Goal: Feedback & Contribution: Submit feedback/report problem

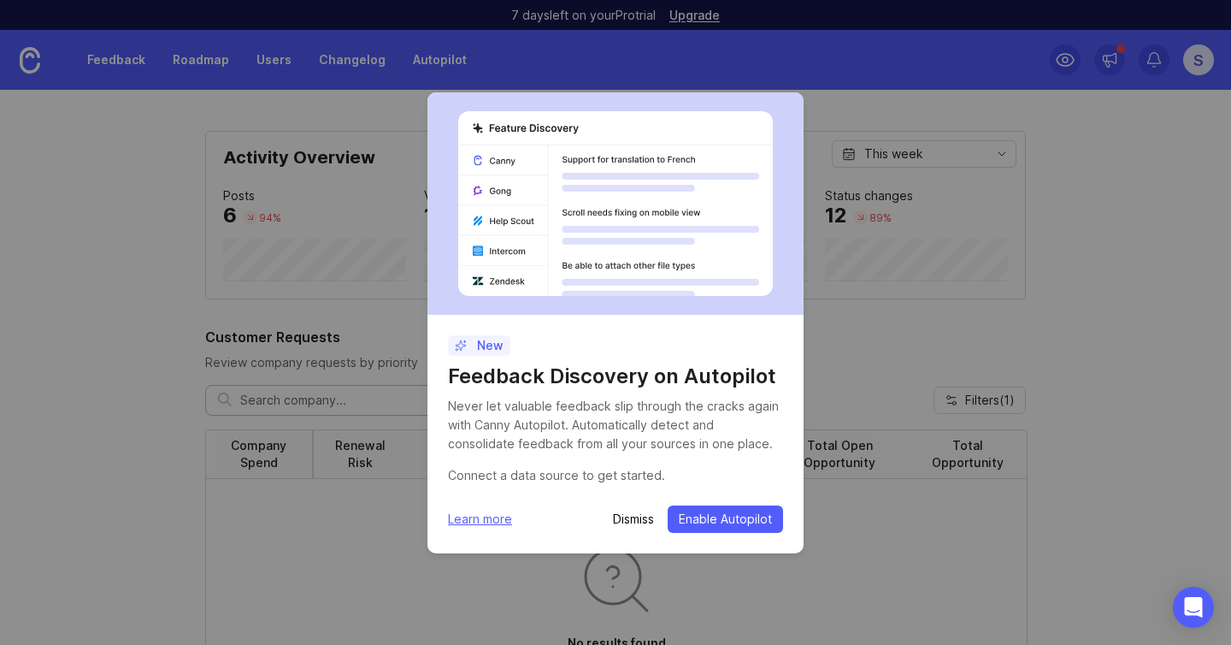
click at [632, 526] on p "Dismiss" at bounding box center [633, 519] width 41 height 17
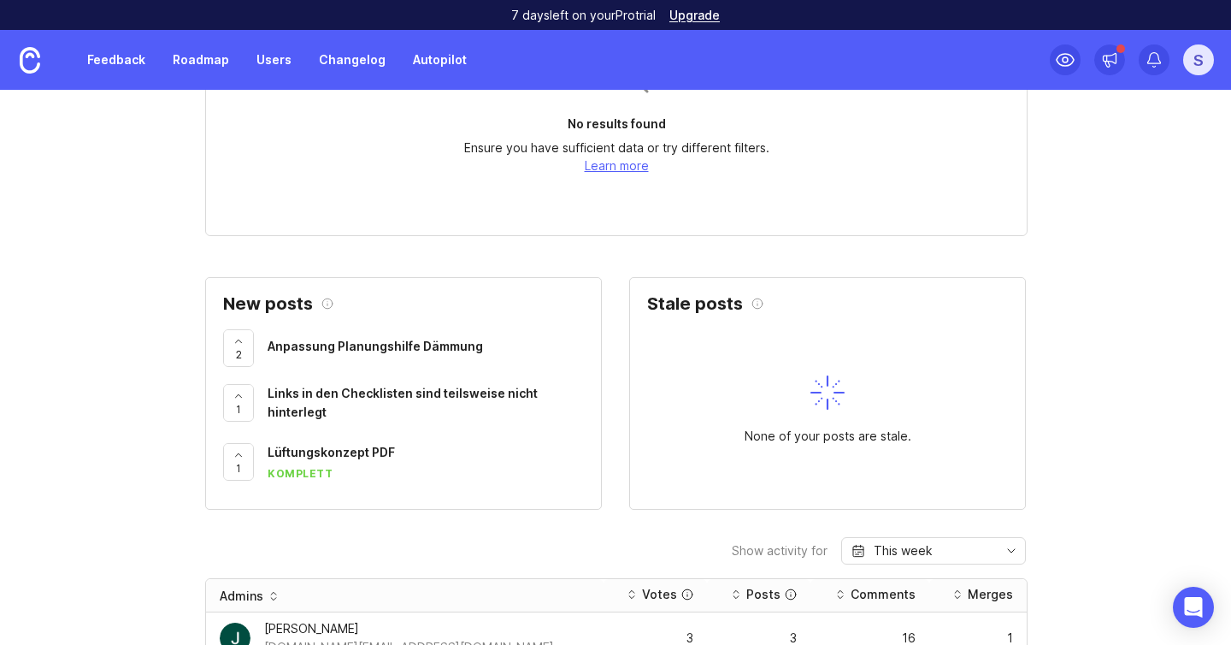
scroll to position [521, 0]
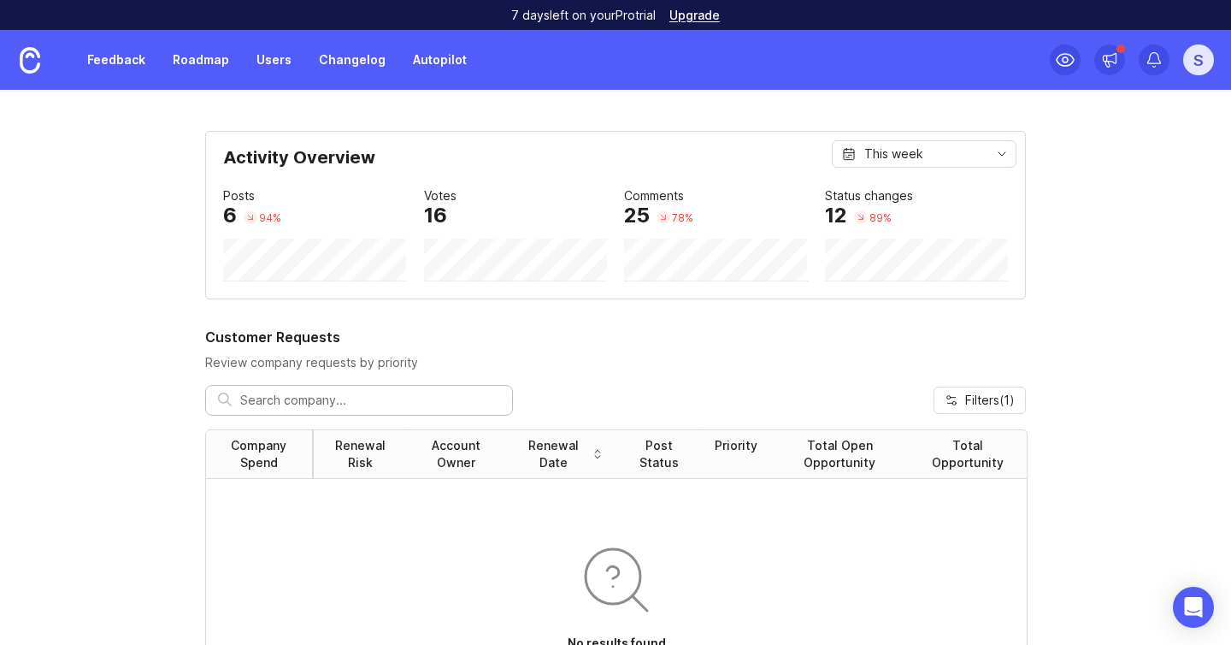
scroll to position [555, 0]
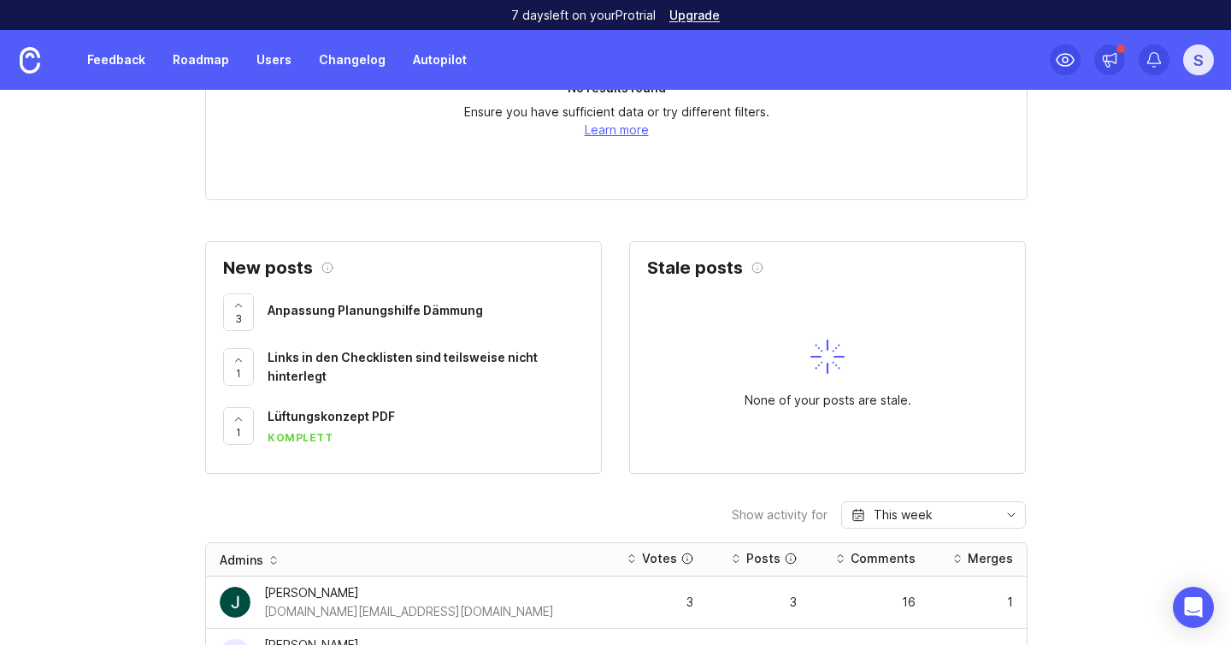
click at [316, 357] on span "Links in den Checklisten sind teilsweise nicht hinterlegt" at bounding box center [403, 366] width 270 height 33
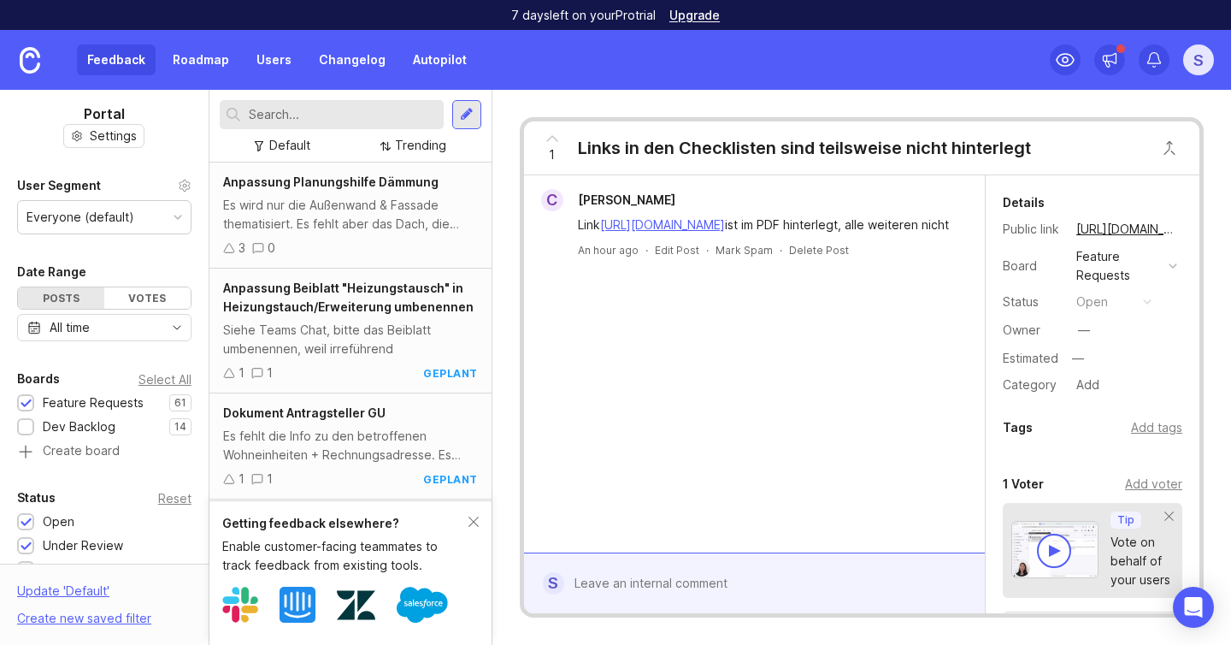
scroll to position [230, 0]
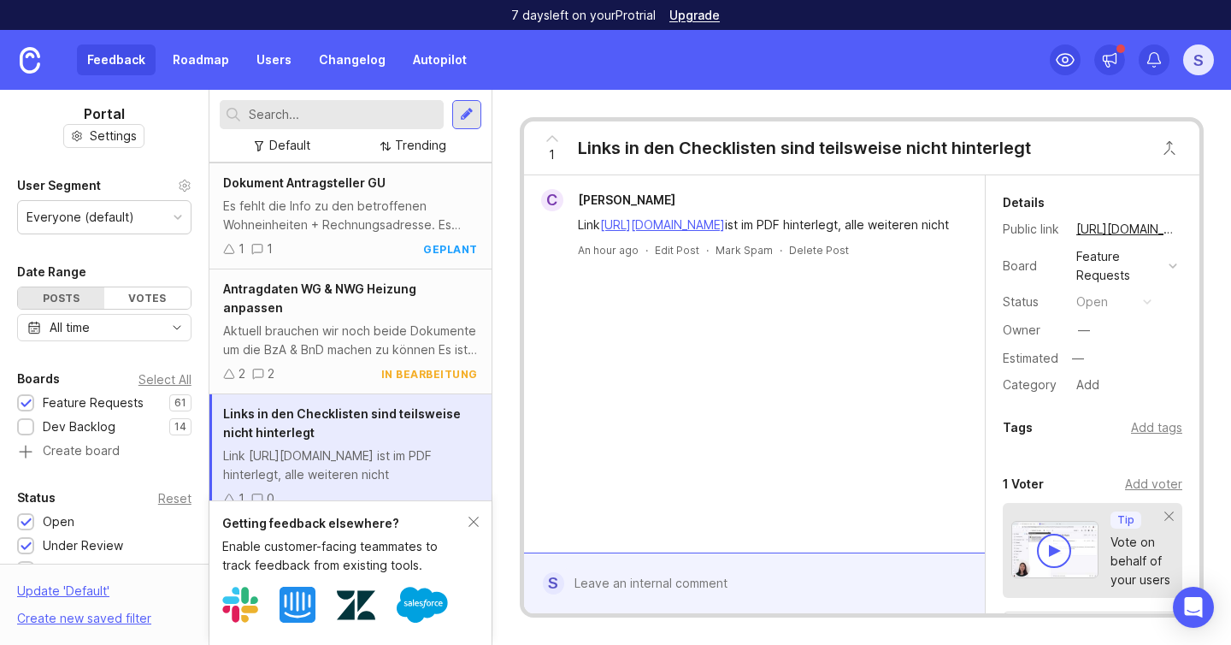
click at [1151, 484] on div "Add voter" at bounding box center [1153, 484] width 57 height 19
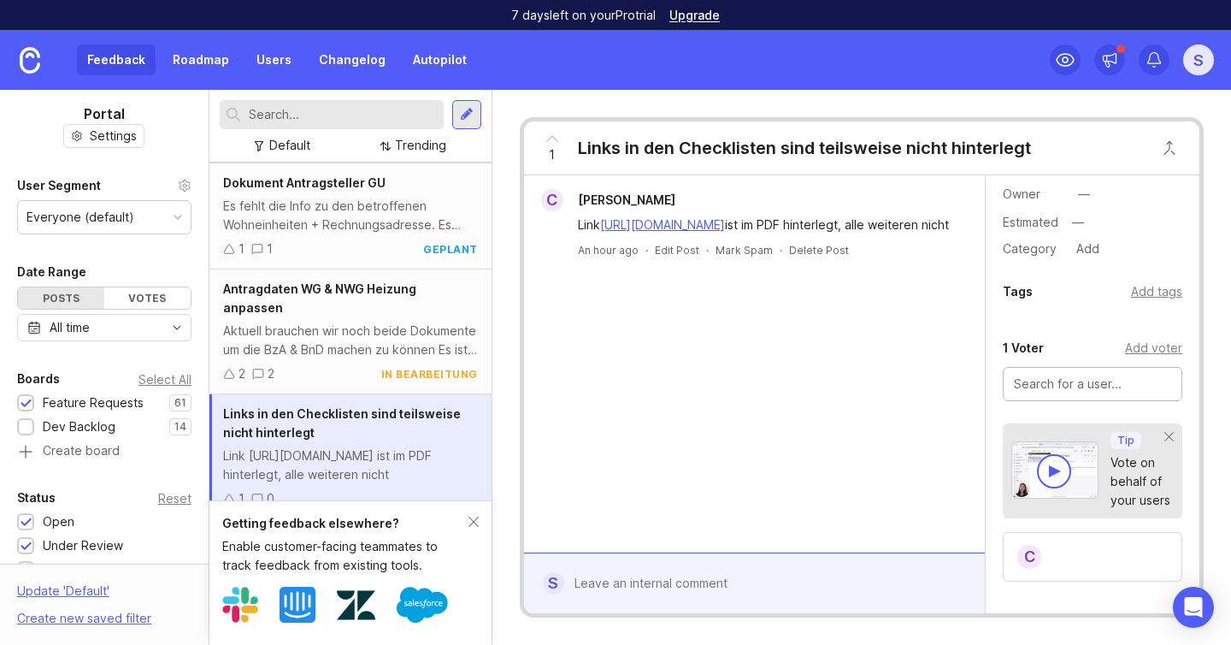
scroll to position [153, 0]
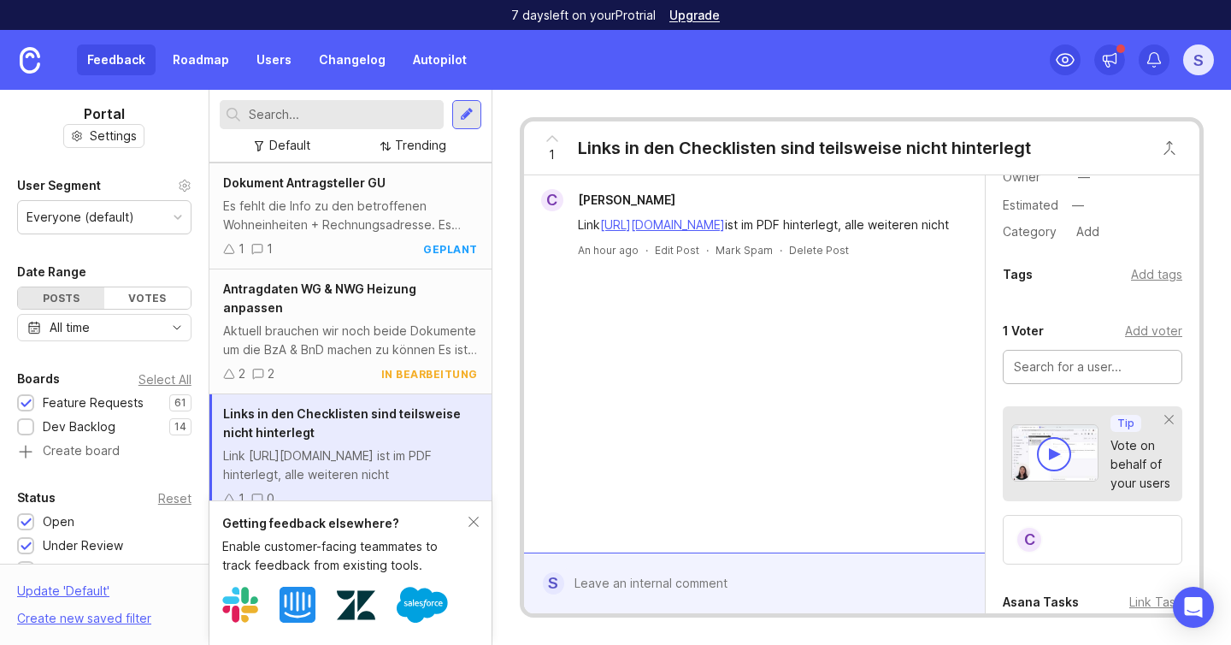
click at [552, 141] on icon at bounding box center [552, 138] width 21 height 21
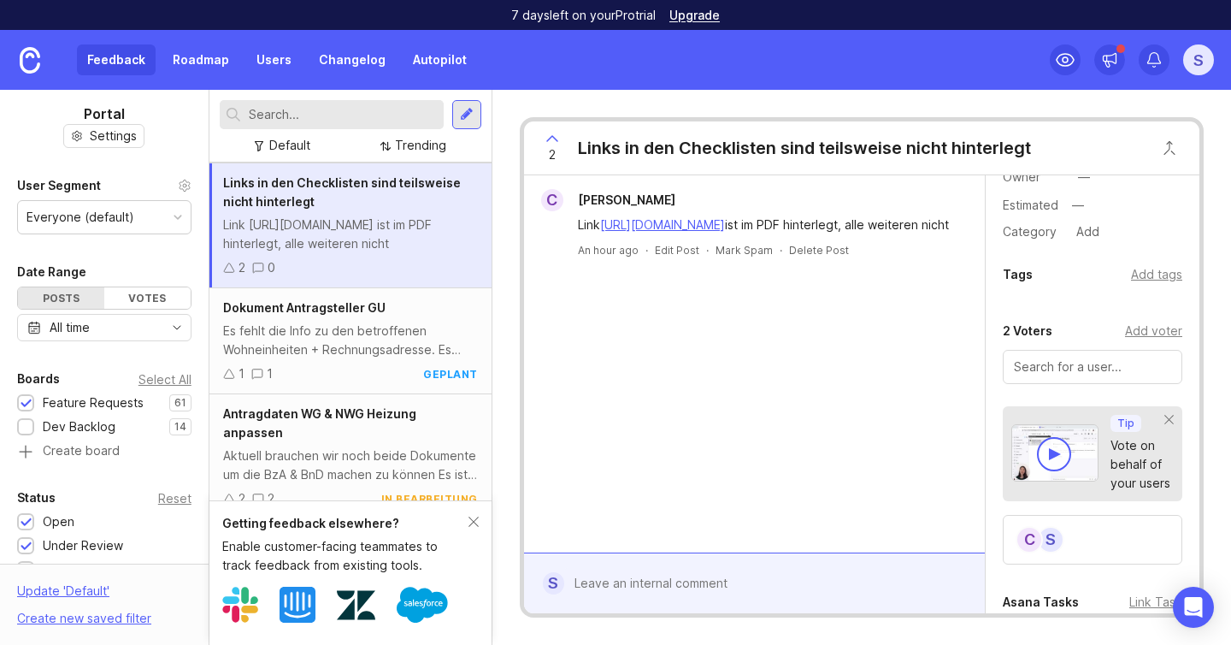
click at [675, 226] on link "[URL][DOMAIN_NAME]" at bounding box center [662, 224] width 125 height 15
click at [467, 122] on div at bounding box center [466, 114] width 29 height 29
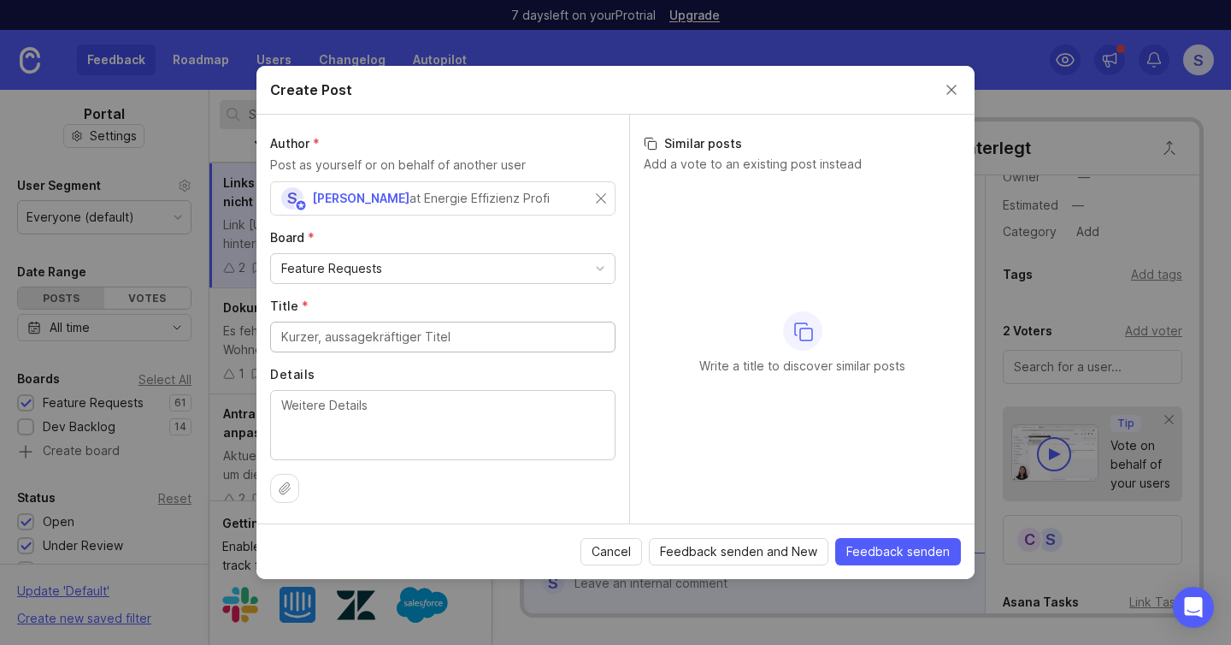
click at [426, 264] on div "Feature Requests" at bounding box center [443, 268] width 344 height 29
click at [412, 234] on label "Board *" at bounding box center [442, 237] width 345 height 17
click at [401, 269] on div "Feature Requests" at bounding box center [443, 268] width 344 height 29
click at [372, 335] on input "Title *" at bounding box center [442, 337] width 323 height 19
type input "R"
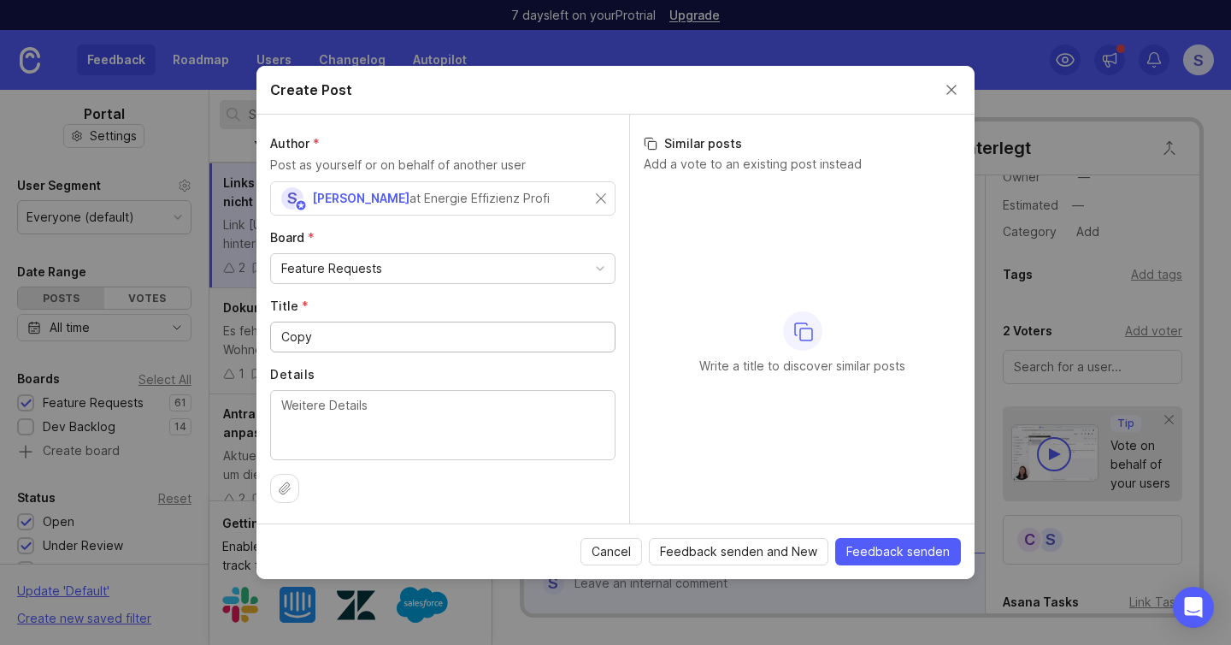
type input "Copy"
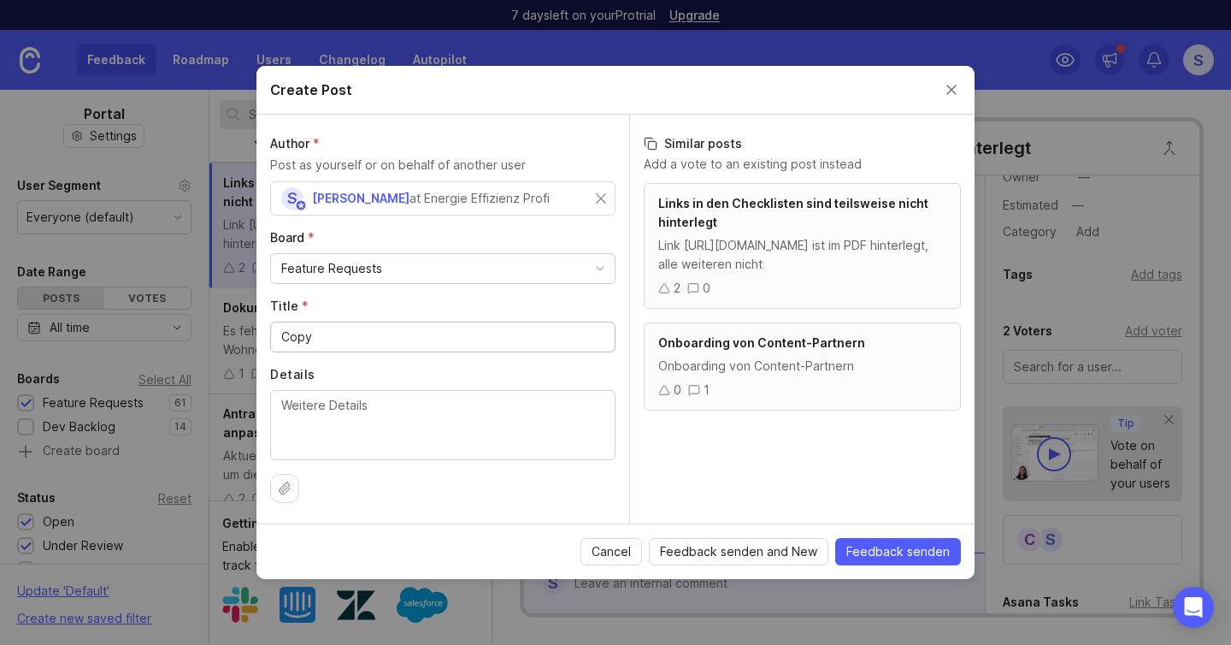
click at [610, 553] on span "Cancel" at bounding box center [611, 551] width 39 height 17
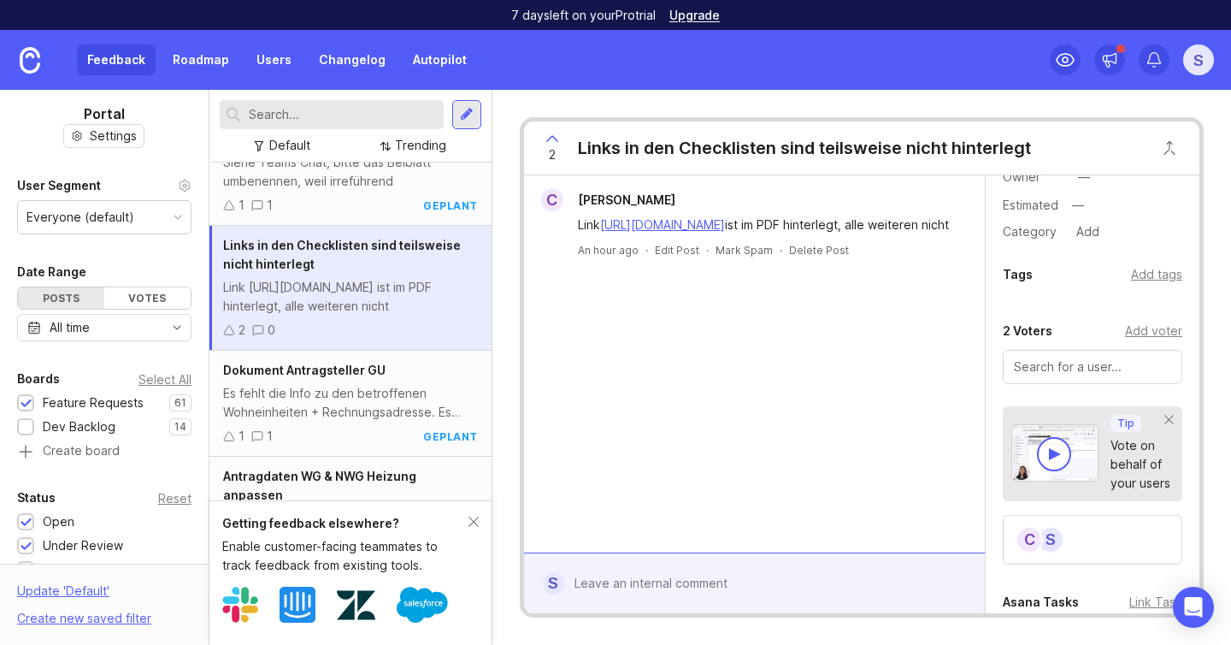
scroll to position [166, 0]
click at [460, 115] on div at bounding box center [467, 114] width 14 height 15
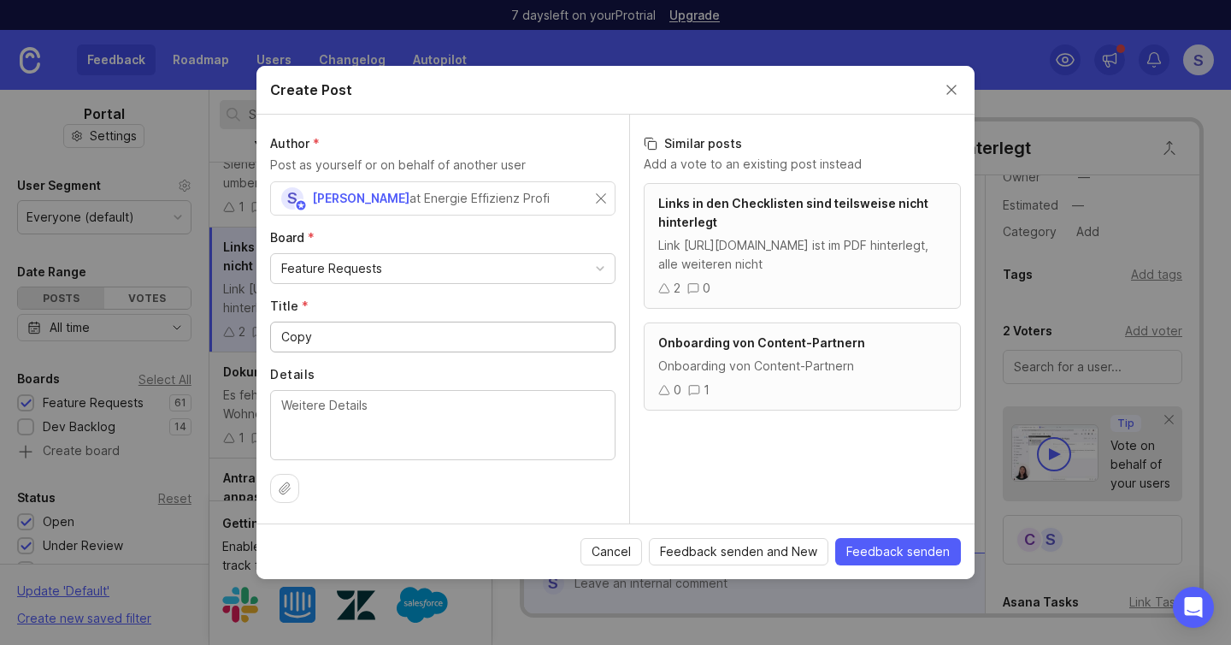
click at [290, 338] on input "Copy" at bounding box center [442, 337] width 323 height 19
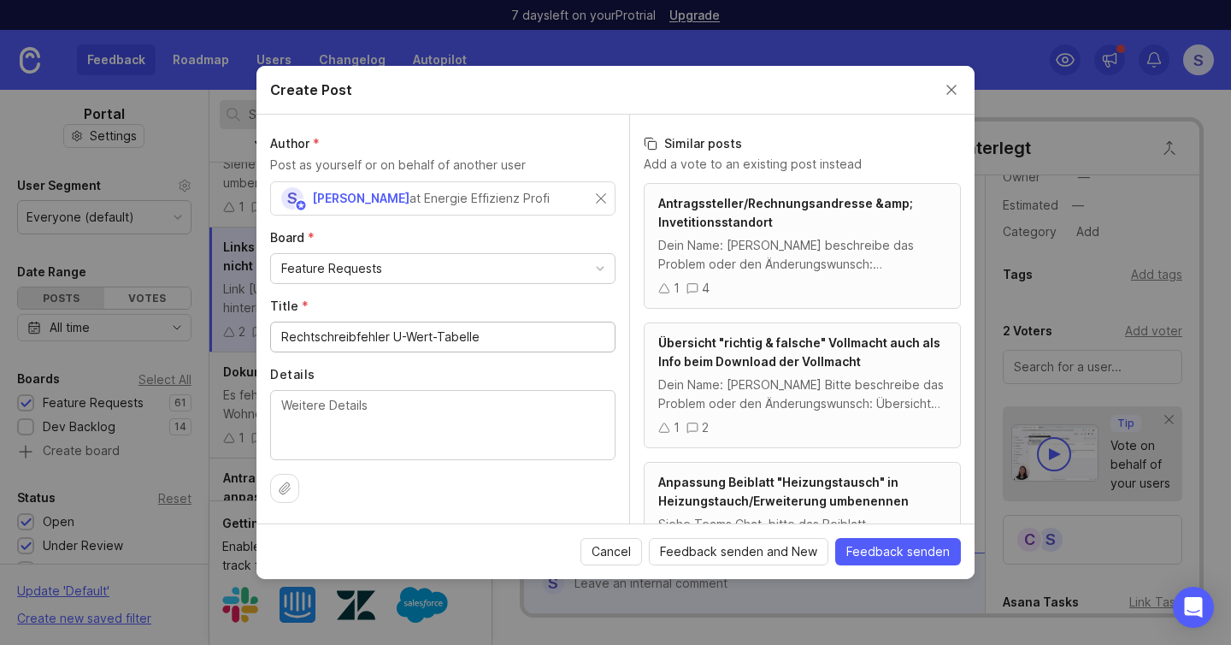
type input "Rechtschreibfehler U-Wert-Tabelle"
click at [401, 433] on textarea "Details" at bounding box center [442, 424] width 323 height 56
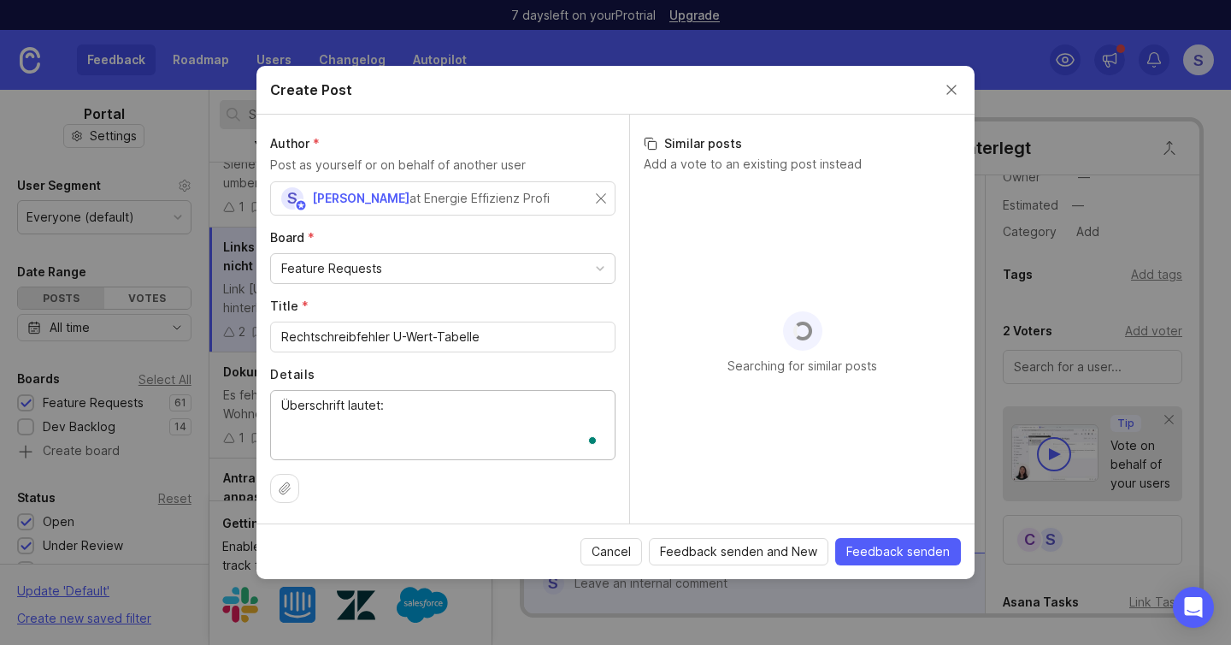
paste textarea "[URL][DOMAIN_NAME]"
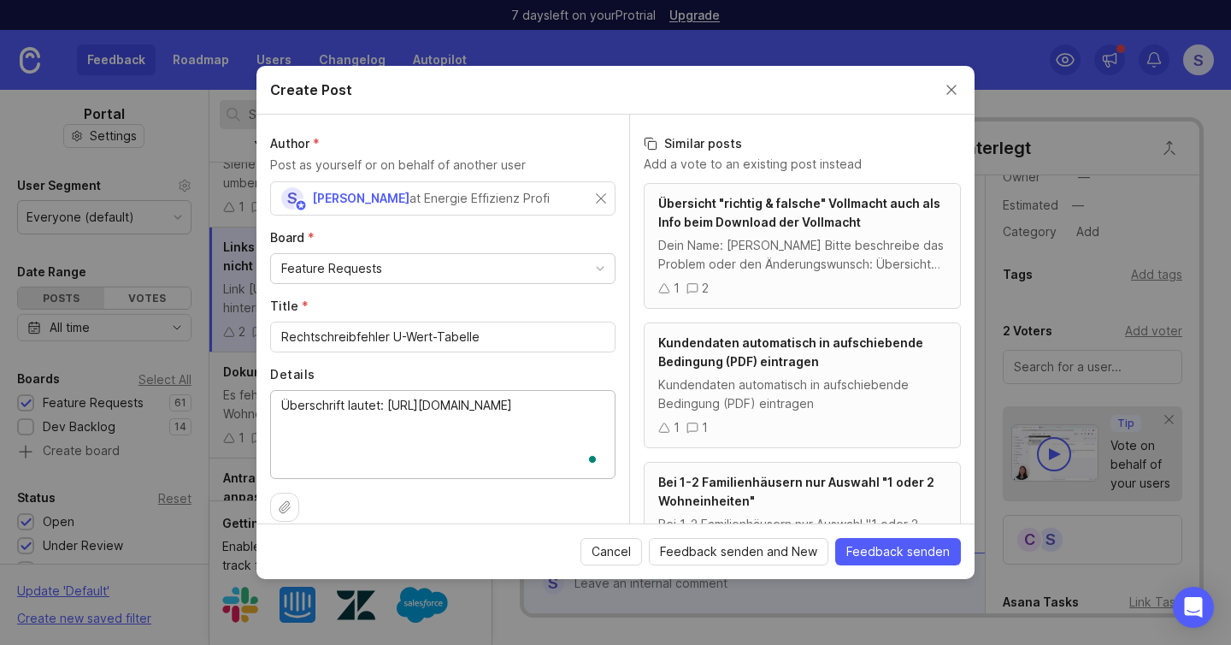
click at [356, 408] on textarea "Überschrift lautet: [URL][DOMAIN_NAME]" at bounding box center [442, 433] width 323 height 75
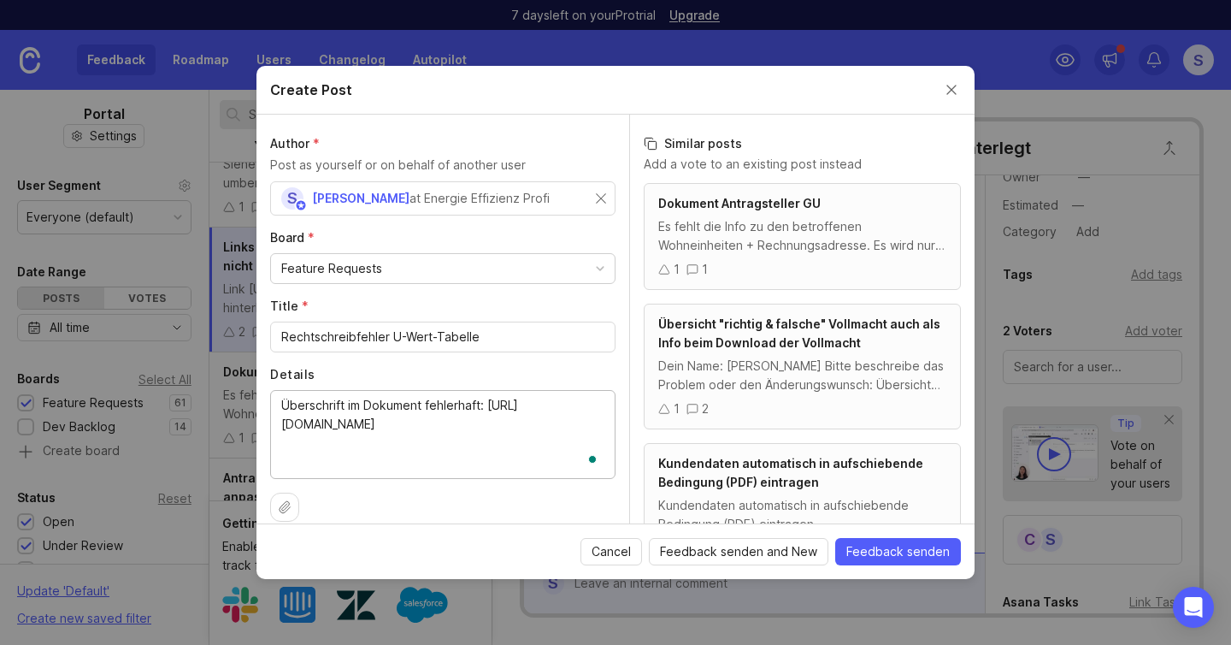
click at [334, 459] on textarea "Überschrift im Dokument fehlerhaft: [URL][DOMAIN_NAME]" at bounding box center [442, 433] width 323 height 75
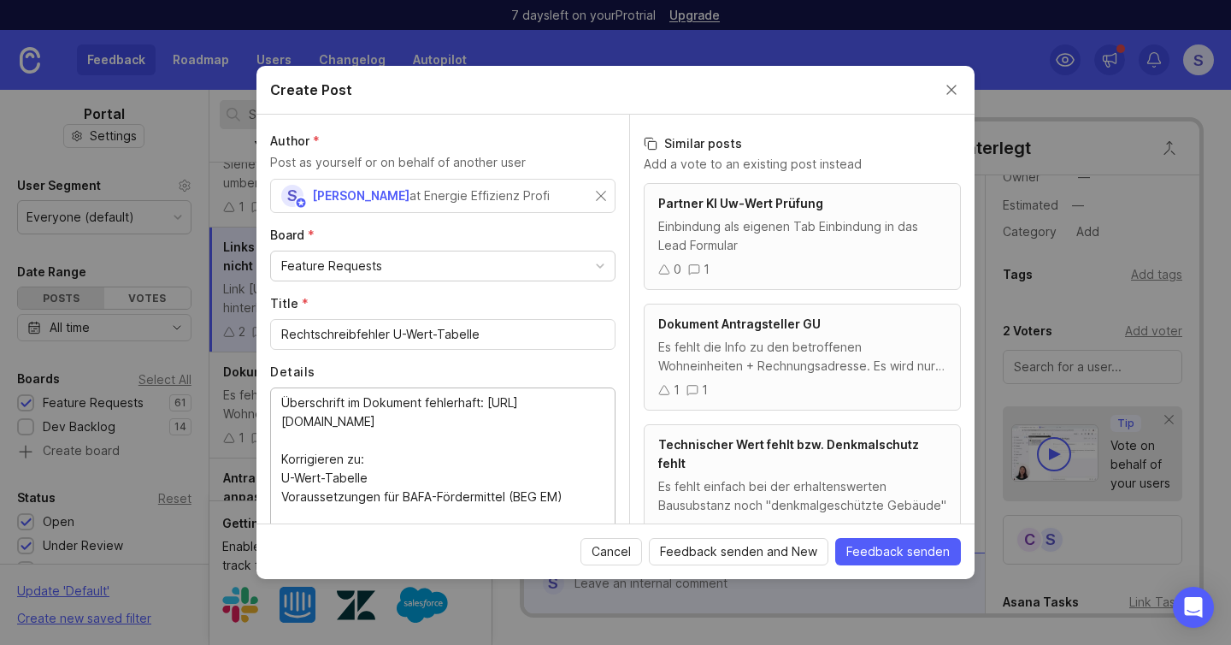
scroll to position [0, 0]
click at [478, 408] on textarea "Überschrift im Dokument fehlerhaft: [URL][DOMAIN_NAME] Korrigieren zu: U-Wert-T…" at bounding box center [442, 470] width 323 height 151
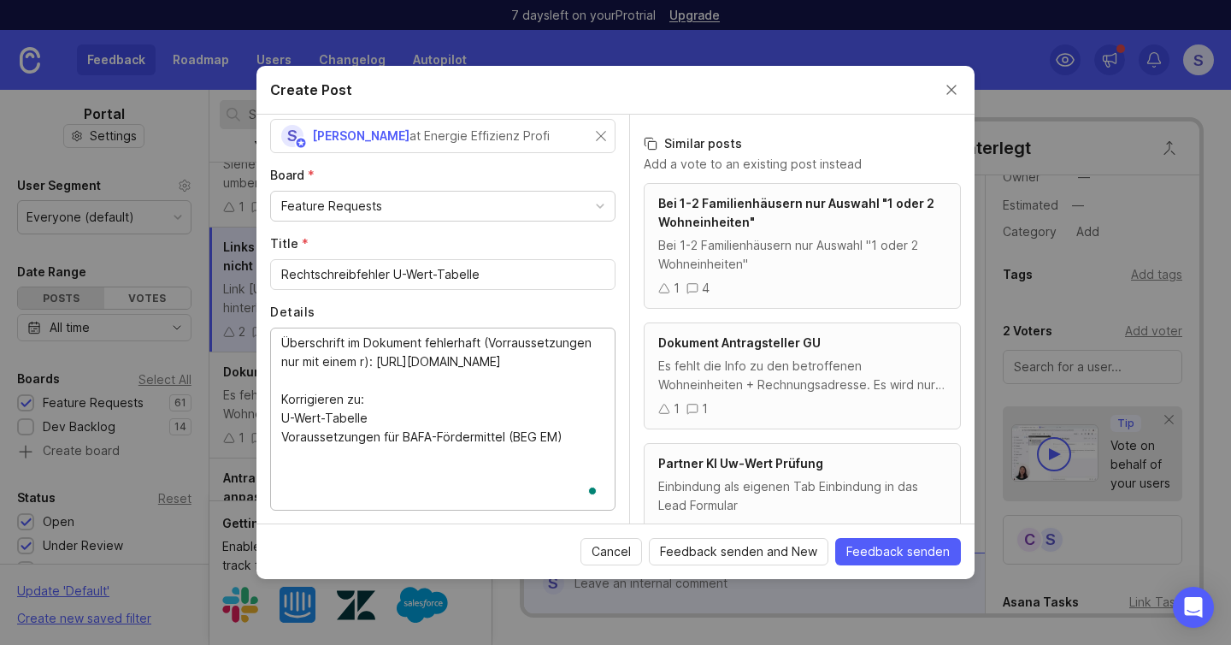
scroll to position [74, 0]
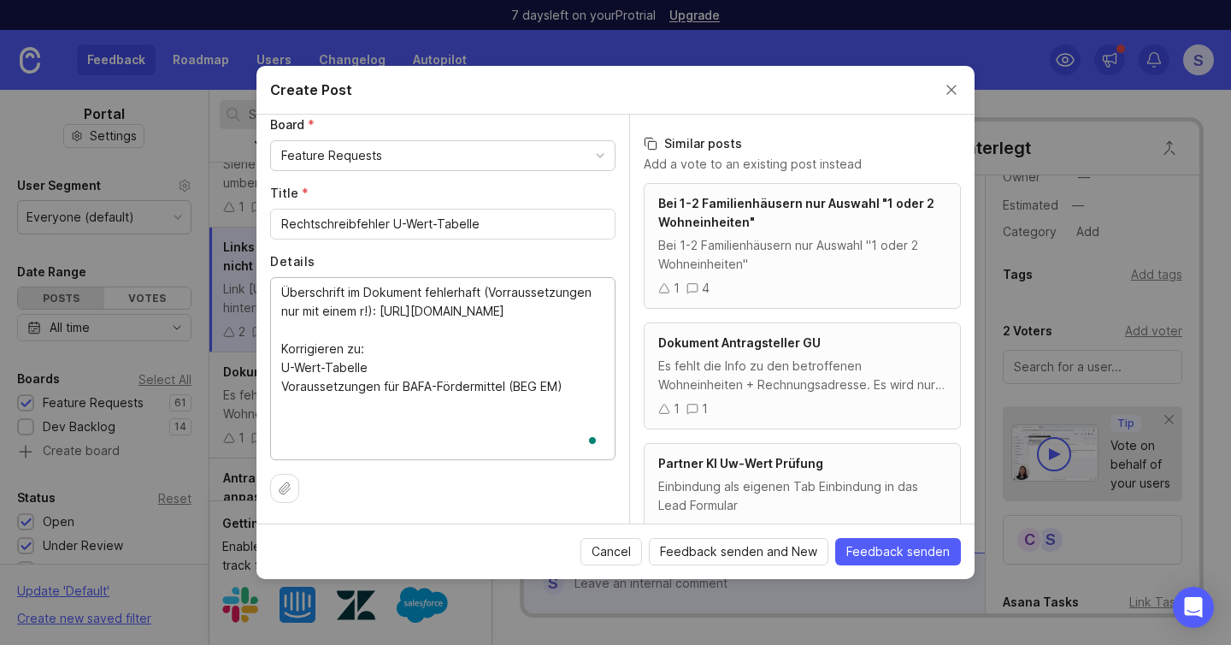
type textarea "Überschrift im Dokument fehlerhaft (Vorraussetzungen nur mit einem r!): [URL][D…"
click at [908, 551] on span "Feedback senden" at bounding box center [898, 551] width 103 height 17
